Goal: Transaction & Acquisition: Download file/media

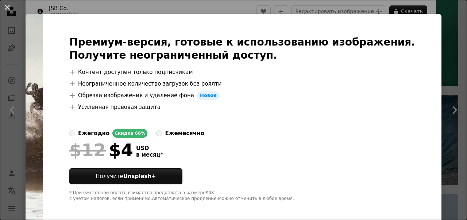
scroll to position [14, 0]
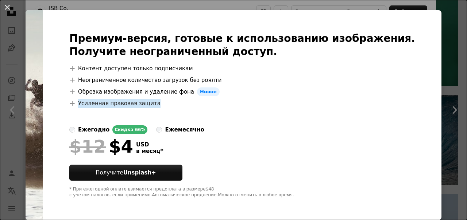
click at [83, 118] on div "Премиум-версия, готовые к использованию изображения. Получите неограниченный до…" at bounding box center [242, 115] width 398 height 210
click at [43, 119] on img at bounding box center [35, 115] width 18 height 210
drag, startPoint x: 85, startPoint y: 65, endPoint x: 67, endPoint y: 66, distance: 17.9
click at [75, 65] on div "Премиум-версия, готовые к использованию изображения. Получите неограниченный до…" at bounding box center [234, 115] width 416 height 210
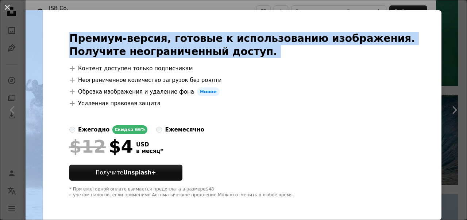
click at [43, 69] on img at bounding box center [35, 115] width 18 height 210
click at [43, 58] on img at bounding box center [35, 115] width 18 height 210
click at [7, 5] on button "An X shape" at bounding box center [7, 7] width 9 height 9
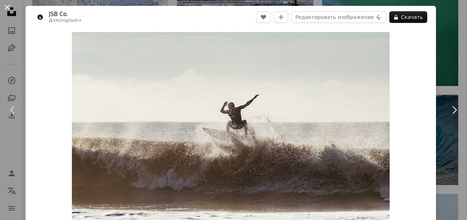
click at [9, 6] on button "An X shape" at bounding box center [7, 7] width 9 height 9
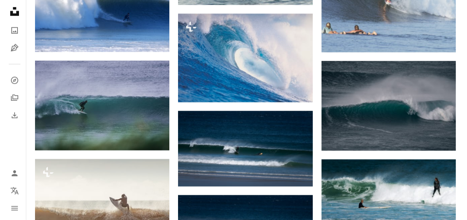
scroll to position [698, 0]
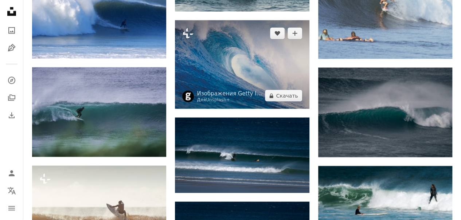
click at [211, 71] on img at bounding box center [242, 64] width 134 height 89
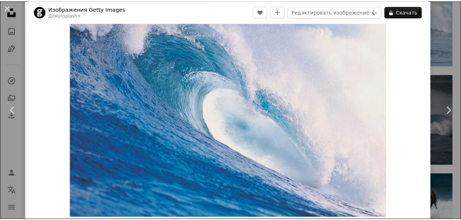
scroll to position [36, 0]
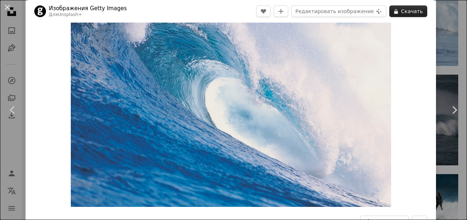
click at [409, 9] on ya-tr-span "Скачать" at bounding box center [412, 11] width 22 height 11
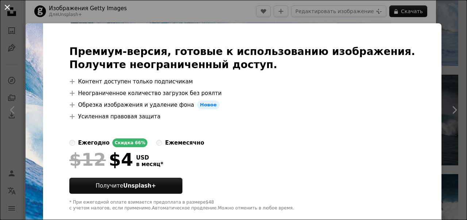
click at [9, 7] on button "An X shape" at bounding box center [7, 7] width 9 height 9
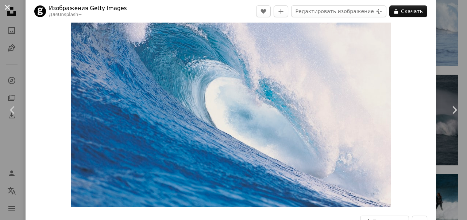
click at [8, 7] on button "An X shape" at bounding box center [7, 7] width 9 height 9
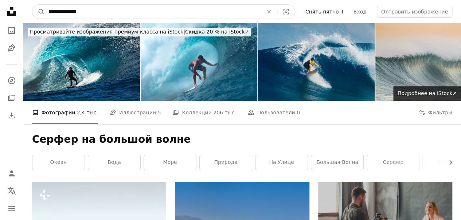
click at [258, 9] on input "**********" at bounding box center [153, 12] width 216 height 14
drag, startPoint x: 212, startPoint y: 20, endPoint x: 206, endPoint y: 18, distance: 7.2
click at [206, 18] on nav "**********" at bounding box center [242, 11] width 438 height 23
drag, startPoint x: 182, startPoint y: 15, endPoint x: 1, endPoint y: 18, distance: 180.1
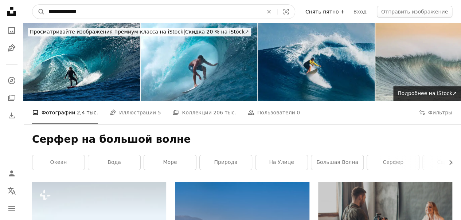
paste input "**********"
type input "**********"
click at [32, 5] on button "A magnifying glass" at bounding box center [38, 12] width 12 height 14
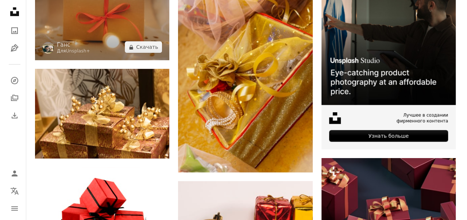
scroll to position [146, 0]
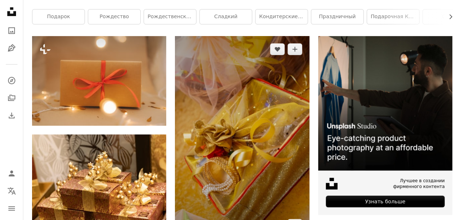
click at [219, 140] on img at bounding box center [242, 137] width 134 height 202
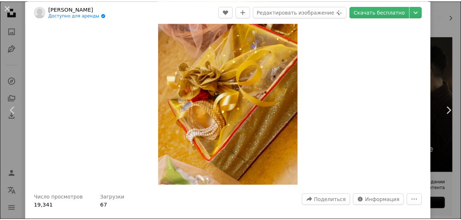
scroll to position [73, 0]
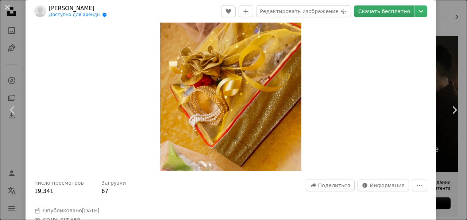
click at [401, 8] on ya-tr-span "Скачать бесплатно" at bounding box center [384, 11] width 52 height 11
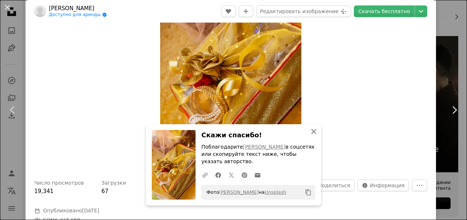
click at [311, 131] on icon "button" at bounding box center [313, 131] width 5 height 5
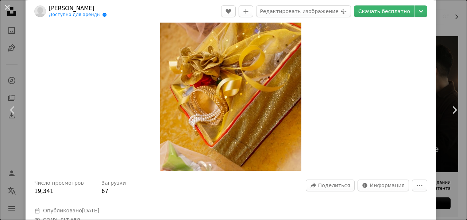
click at [386, 31] on div "Zoom in" at bounding box center [231, 65] width 410 height 219
click at [8, 7] on button "An X shape" at bounding box center [7, 7] width 9 height 9
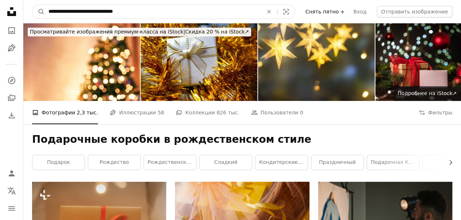
drag, startPoint x: 133, startPoint y: 9, endPoint x: 15, endPoint y: 6, distance: 118.9
paste input "**"
type input "**********"
click at [32, 5] on button "A magnifying glass" at bounding box center [38, 12] width 12 height 14
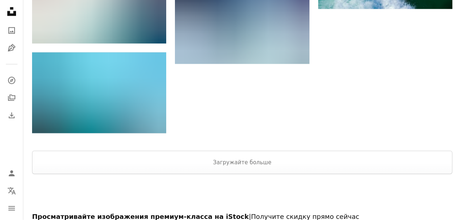
scroll to position [875, 0]
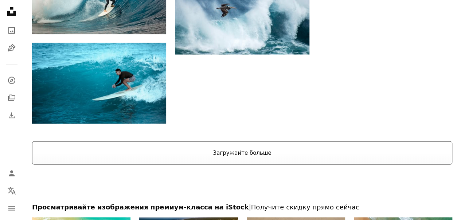
click at [202, 151] on button "Загружайте больше" at bounding box center [242, 152] width 420 height 23
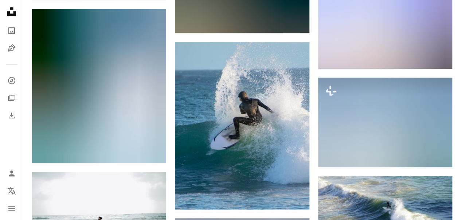
scroll to position [0, 0]
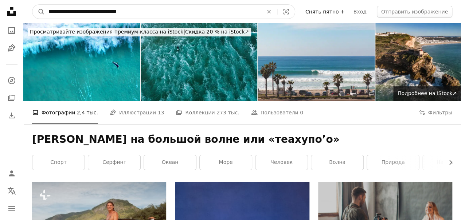
drag, startPoint x: 143, startPoint y: 11, endPoint x: 0, endPoint y: 9, distance: 142.9
paste input "Поиск визуальных элементов по всему сайту"
type input "**********"
click at [32, 5] on button "A magnifying glass" at bounding box center [38, 12] width 12 height 14
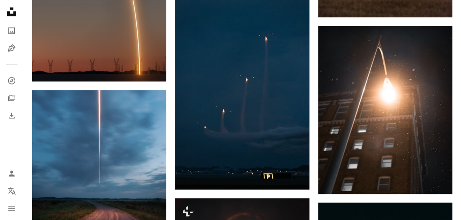
scroll to position [2151, 0]
